Goal: Information Seeking & Learning: Learn about a topic

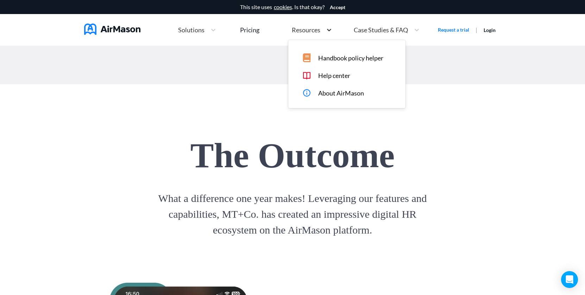
scroll to position [879, 0]
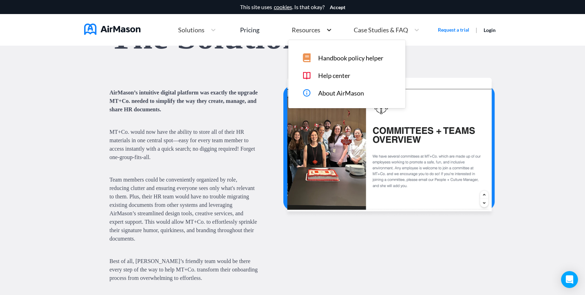
click at [330, 28] on icon at bounding box center [328, 29] width 7 height 7
click at [344, 57] on span "Handbook policy helper" at bounding box center [350, 58] width 65 height 7
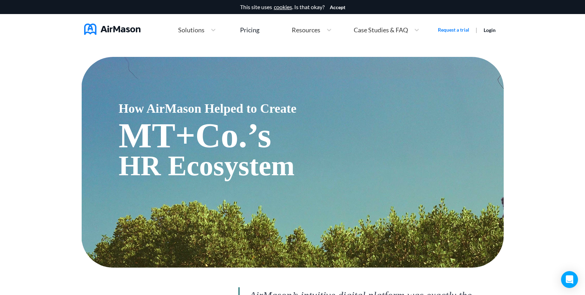
click at [195, 33] on div "Solutions" at bounding box center [190, 30] width 32 height 9
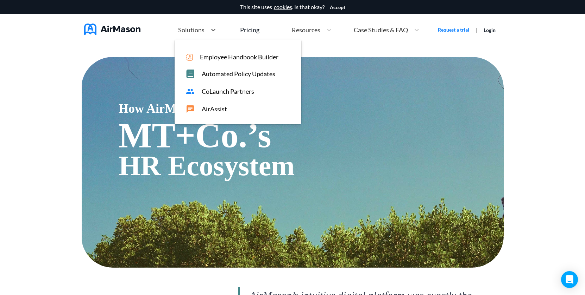
click at [220, 55] on span "Employee Handbook Builder" at bounding box center [239, 56] width 78 height 7
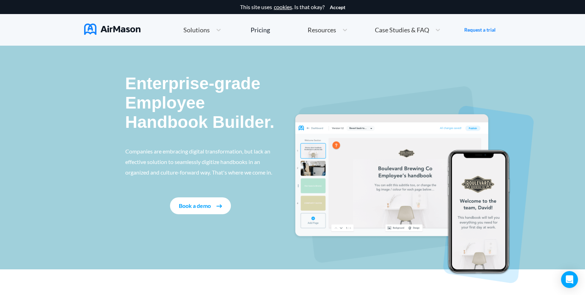
click at [278, 10] on link "cookies" at bounding box center [283, 7] width 18 height 6
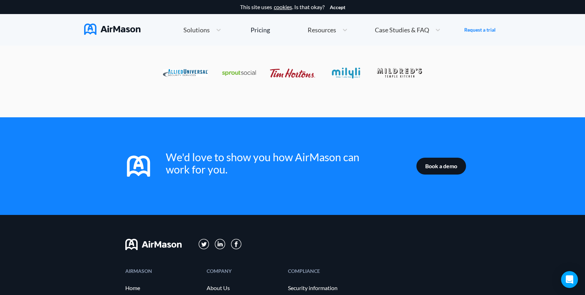
scroll to position [1090, 0]
